Goal: Transaction & Acquisition: Purchase product/service

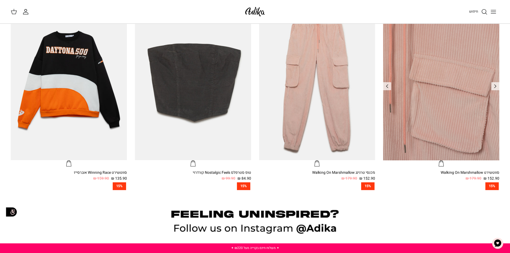
scroll to position [429, 0]
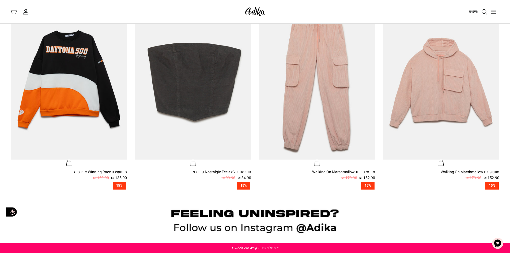
click at [491, 11] on icon "Toggle menu" at bounding box center [494, 12] width 6 height 6
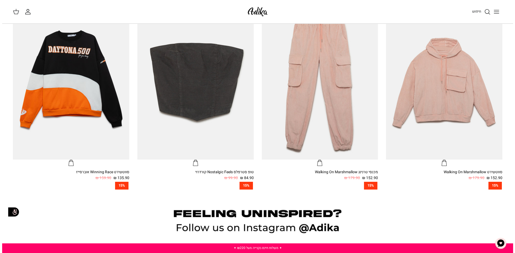
scroll to position [430, 0]
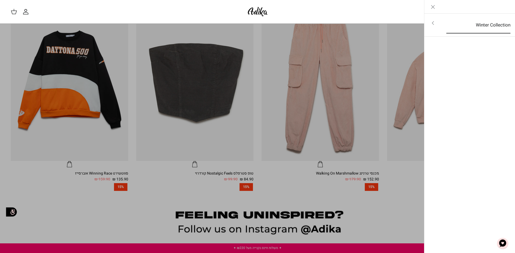
click at [491, 28] on link "Winter Collection" at bounding box center [478, 25] width 74 height 17
click at [496, 26] on link "לכל הפריטים" at bounding box center [469, 23] width 85 height 13
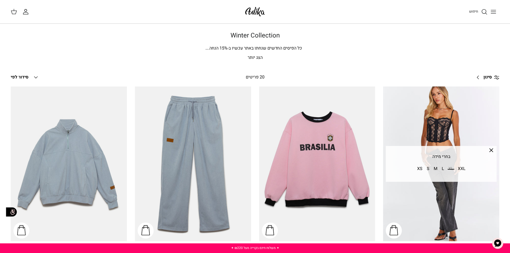
click at [460, 18] on div "חיפוש החשבון שלי חיפוש" at bounding box center [255, 12] width 510 height 24
drag, startPoint x: 468, startPoint y: 13, endPoint x: 473, endPoint y: 12, distance: 5.1
click at [473, 12] on div "חיפוש" at bounding box center [386, 12] width 228 height 12
click at [473, 12] on span "חיפוש" at bounding box center [473, 11] width 9 height 5
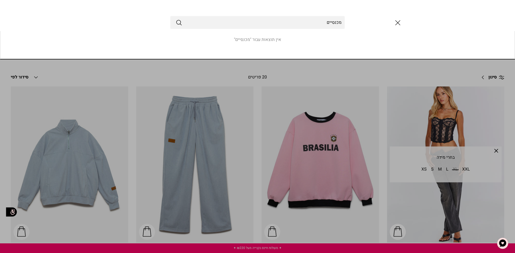
type input "מכנסיים"
click at [176, 19] on button "Submit" at bounding box center [179, 22] width 6 height 7
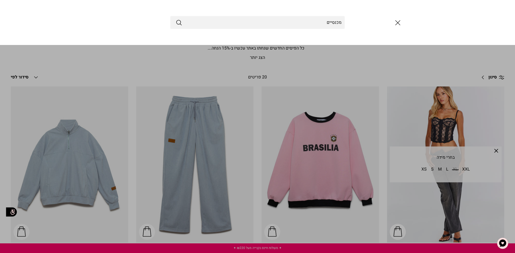
drag, startPoint x: 397, startPoint y: 27, endPoint x: 400, endPoint y: 25, distance: 4.0
click at [398, 26] on icon "סגור" at bounding box center [397, 22] width 9 height 9
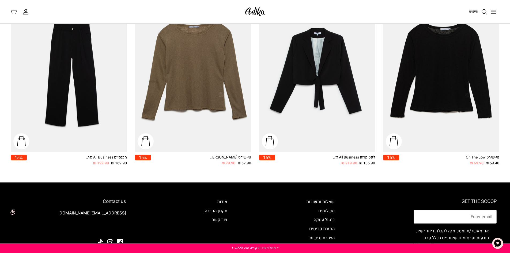
scroll to position [884, 0]
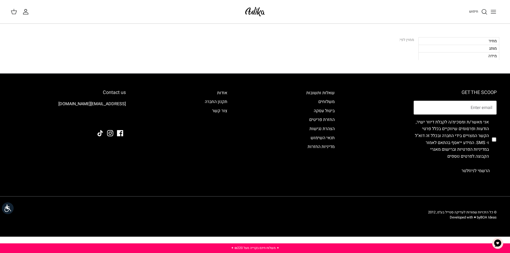
click at [475, 53] on div "מידה" at bounding box center [459, 56] width 81 height 8
click at [487, 54] on div "מידה" at bounding box center [459, 56] width 81 height 8
